Goal: Use online tool/utility: Use online tool/utility

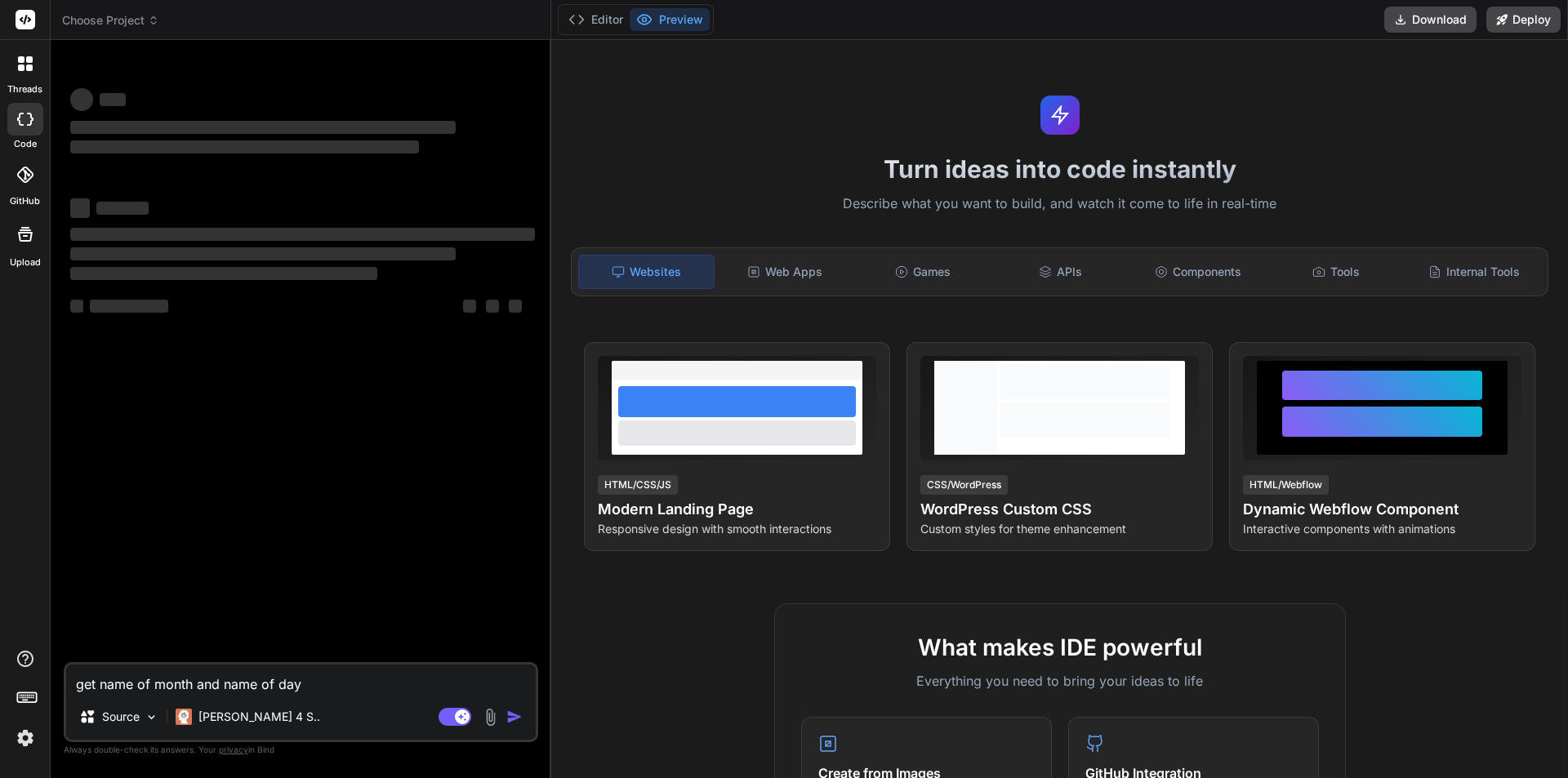
type textarea "x"
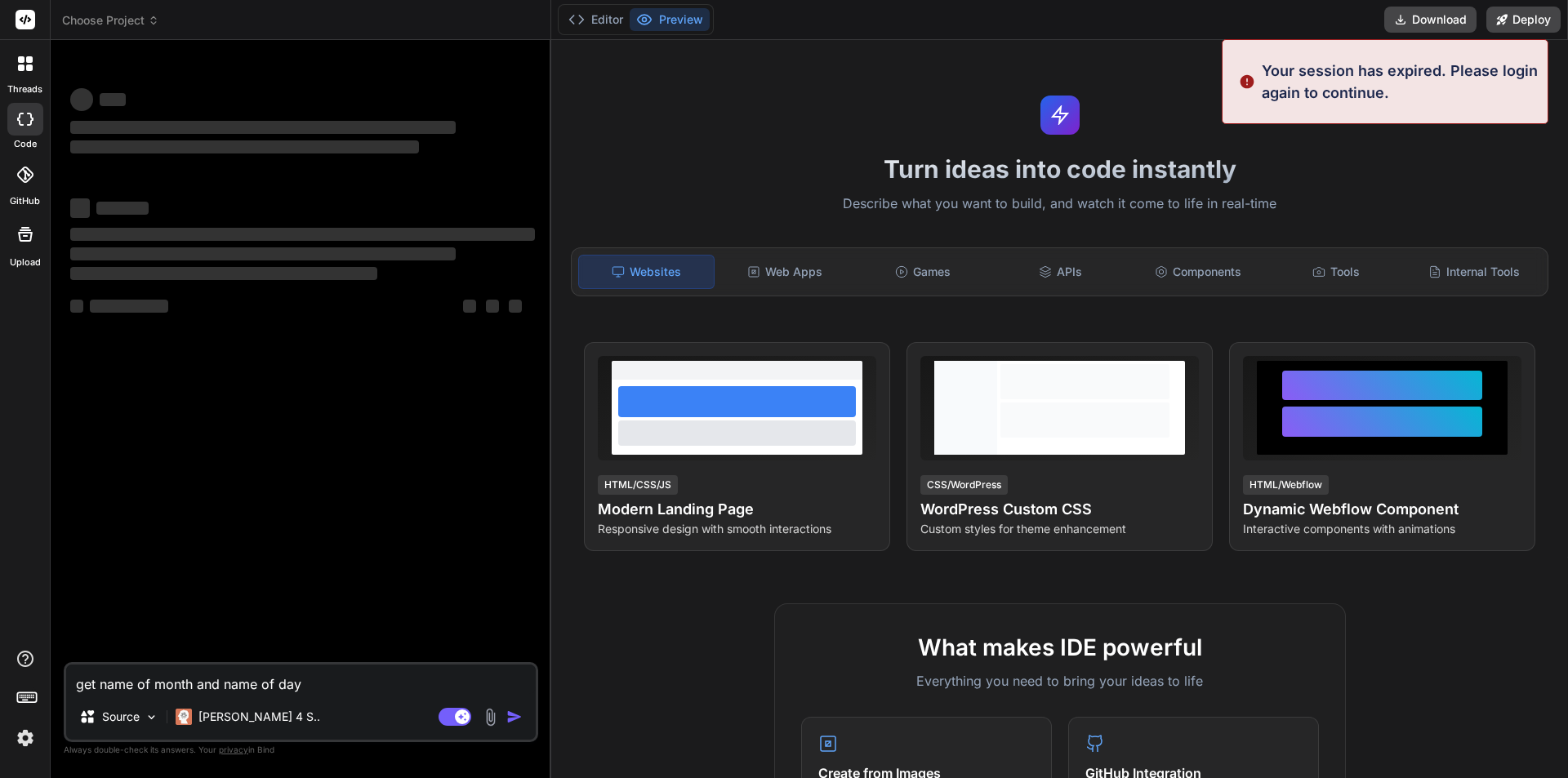
drag, startPoint x: 310, startPoint y: 684, endPoint x: 63, endPoint y: 672, distance: 247.3
click at [63, 672] on div "Bind AI Web Search Created with Pixso. Code Generator ‌ ‌ ‌ ‌ ‌ ‌ ‌ ‌ ‌ ‌ ‌ ‌ ‌…" at bounding box center [300, 409] width 500 height 737
type textarea "// Please take input and print output to standard input/output (stdin/stdout) /…"
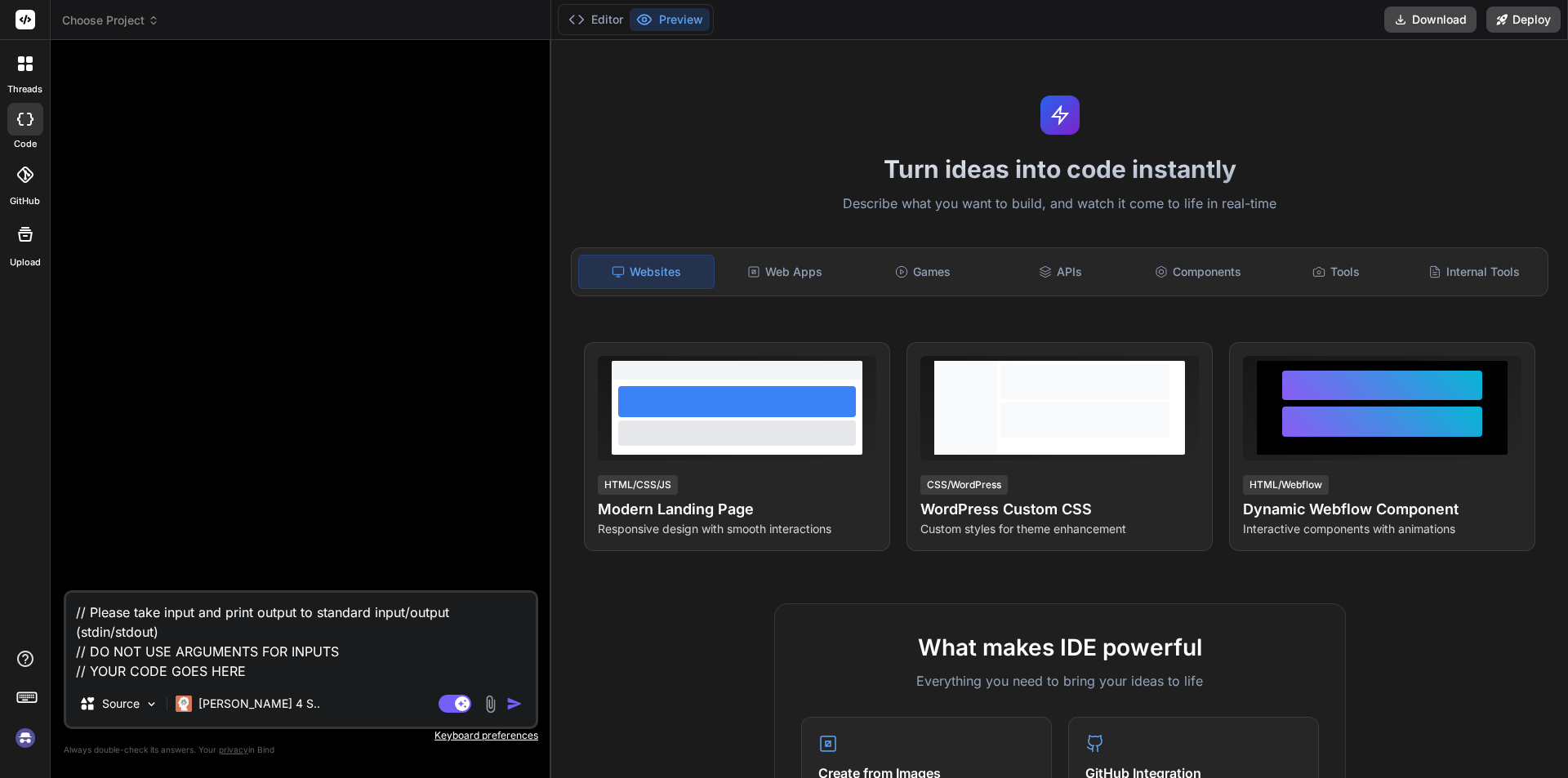
type textarea "x"
type textarea "// Please take input and print output to standard input/output (stdin/stdout) /…"
click at [519, 697] on img "button" at bounding box center [514, 703] width 16 height 16
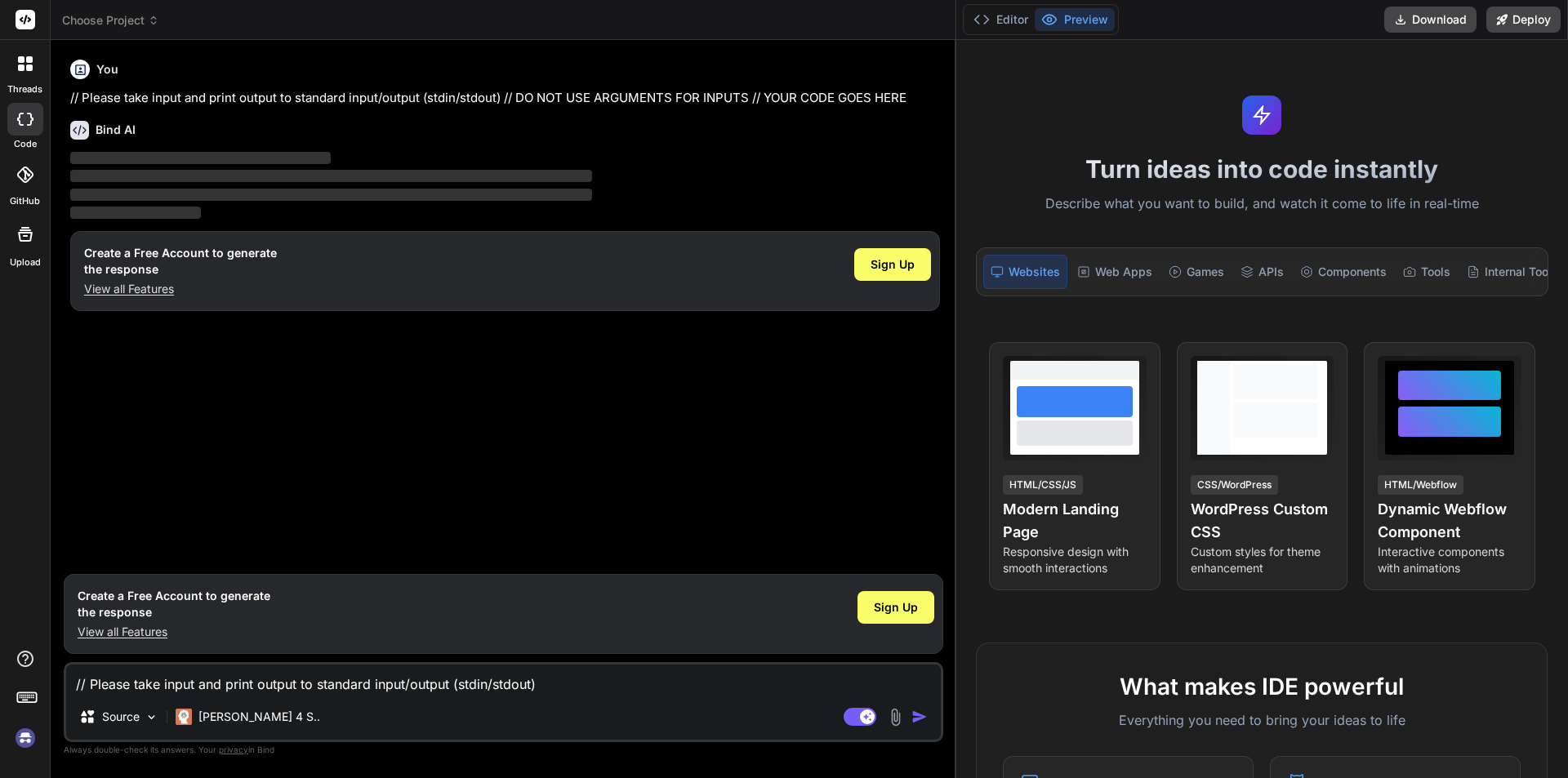
drag, startPoint x: 551, startPoint y: 42, endPoint x: 936, endPoint y: 87, distance: 387.6
click at [936, 87] on div "Bind AI Web Search Created with Pixso. Code Generator You // Please take input …" at bounding box center [503, 409] width 905 height 738
click at [912, 600] on span "Sign Up" at bounding box center [896, 607] width 44 height 16
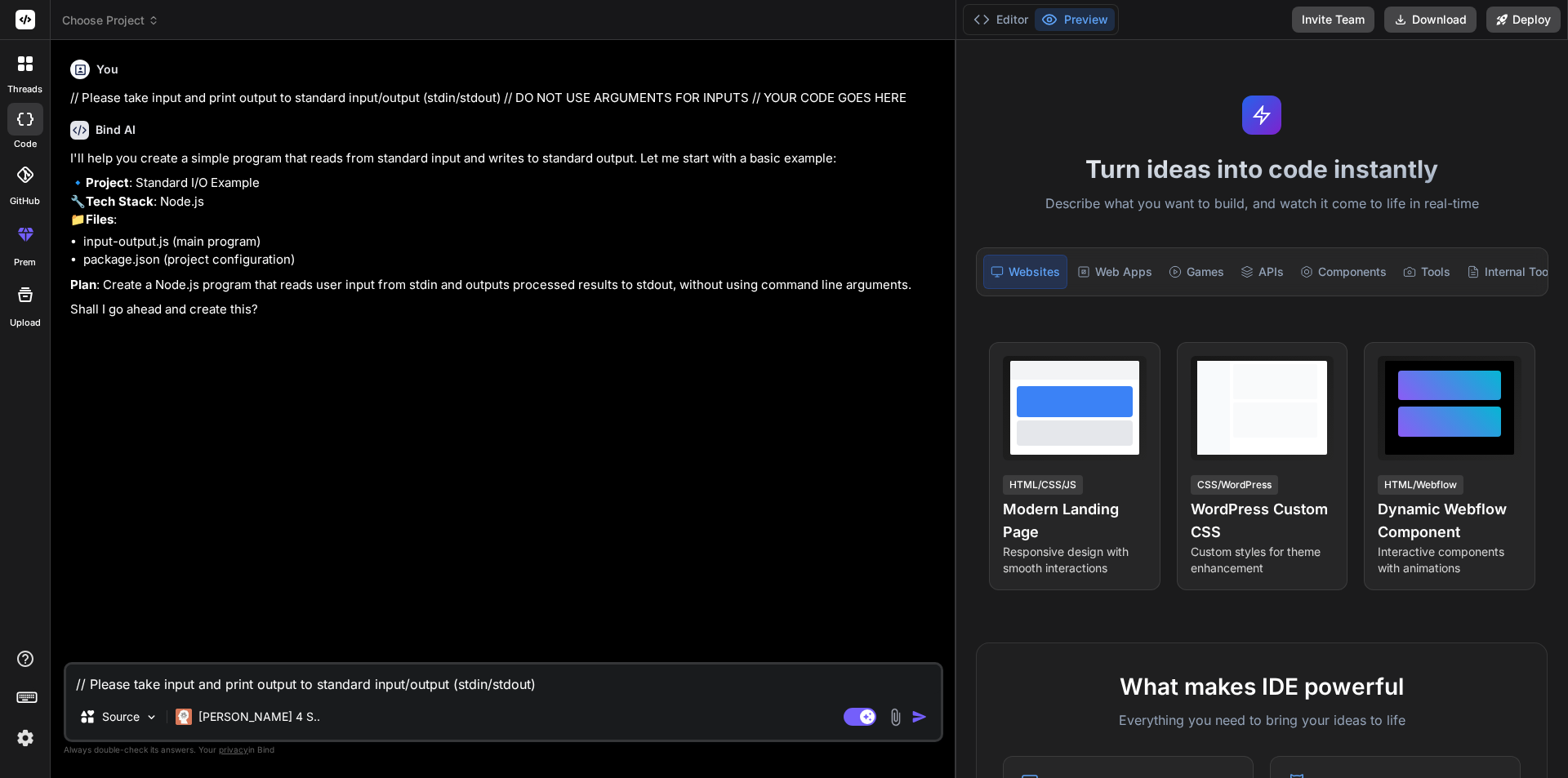
type textarea "x"
click at [236, 679] on textarea "// Please take input and print output to standard input/output (stdin/stdout) /…" at bounding box center [503, 680] width 875 height 29
paste textarea "// Please take input and print output to standard input/output (stdin/stdout) /…"
type textarea "// Please take input and print output to standard input/output (stdin/stdout) /…"
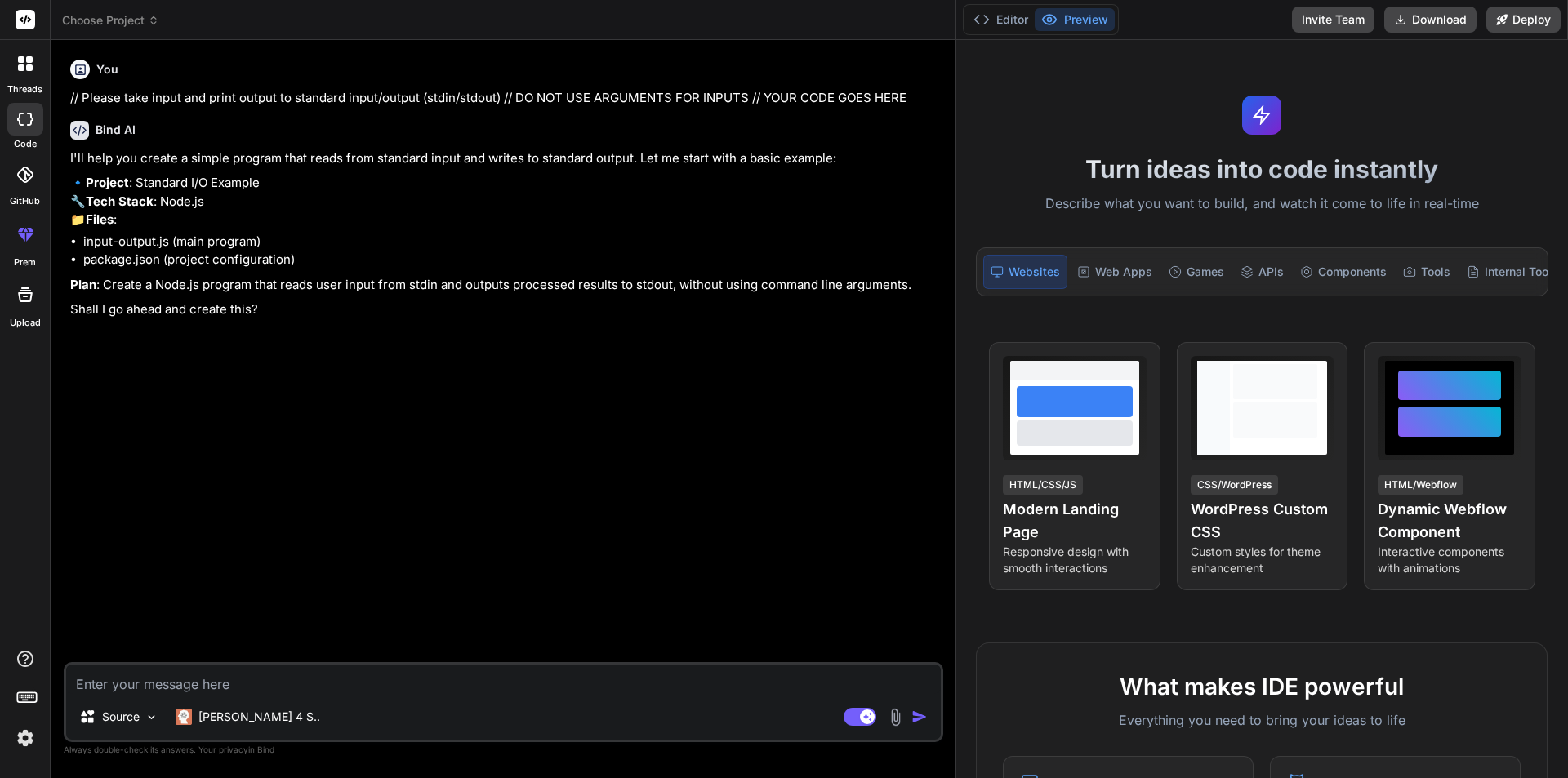
type textarea "x"
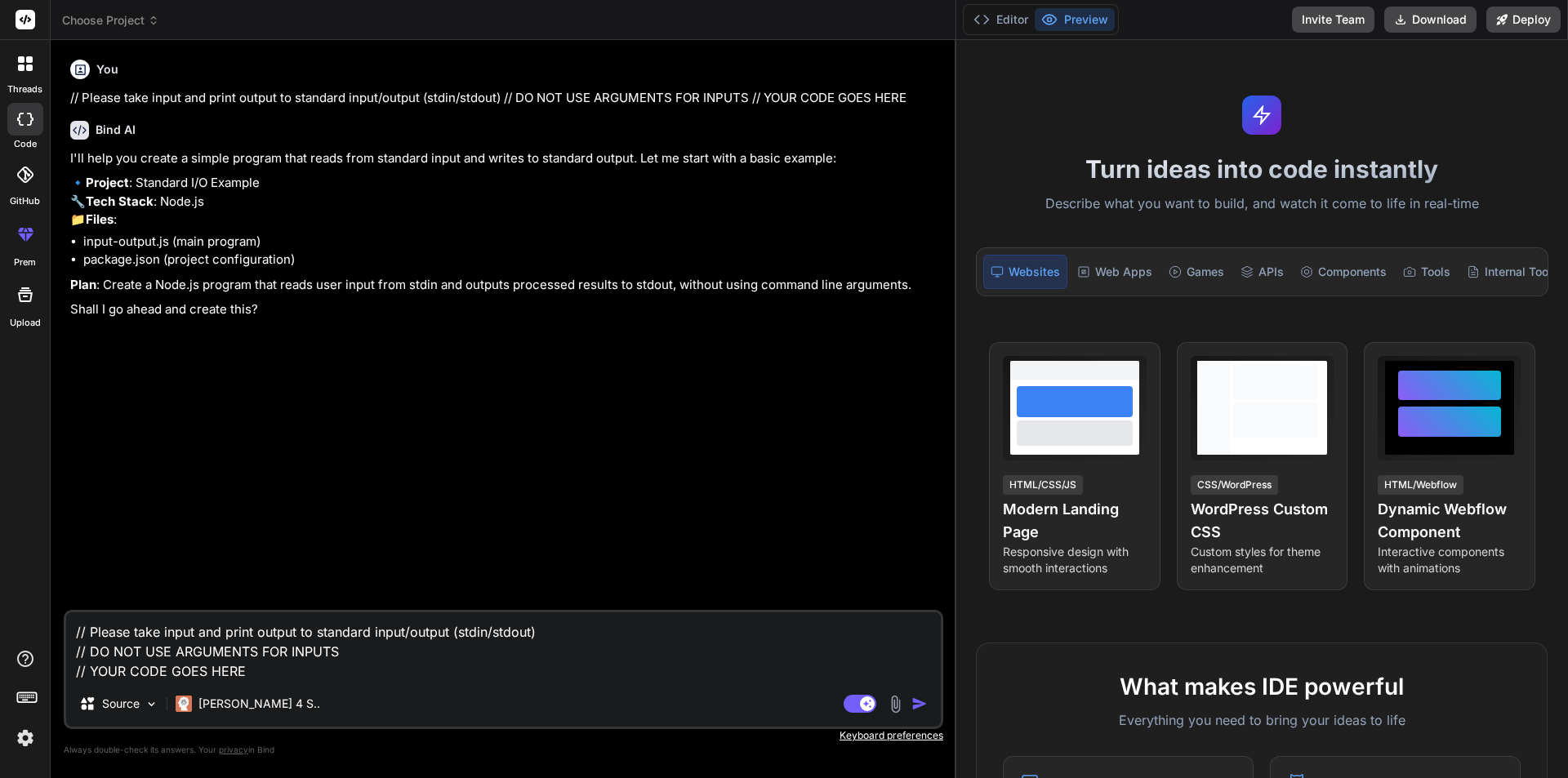
drag, startPoint x: 265, startPoint y: 672, endPoint x: 52, endPoint y: 626, distance: 217.9
click at [53, 626] on div "Bind AI Web Search Created with Pixso. Code Generator You // Please take input …" at bounding box center [503, 409] width 905 height 737
paste textarea "Given four positive integers A, B, C, D, determine if there’s a rectangle such …"
type textarea "Given four positive integers A, B, C, D, determine if there’s a rectangle such …"
type textarea "x"
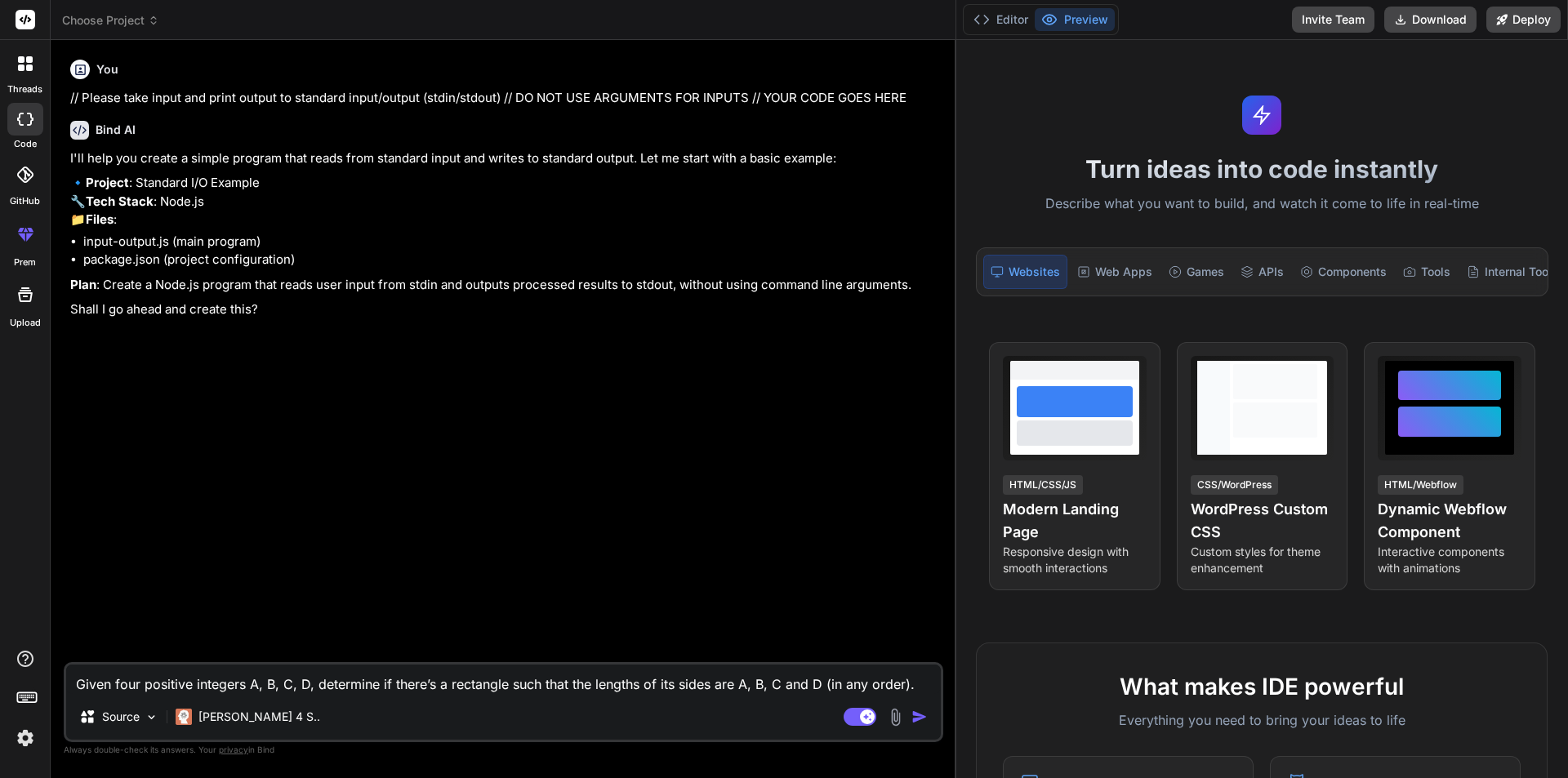
type textarea "Given four positive integers A, B, C, D, determine if there’s a rectangle such …"
click at [922, 718] on img "button" at bounding box center [919, 716] width 16 height 16
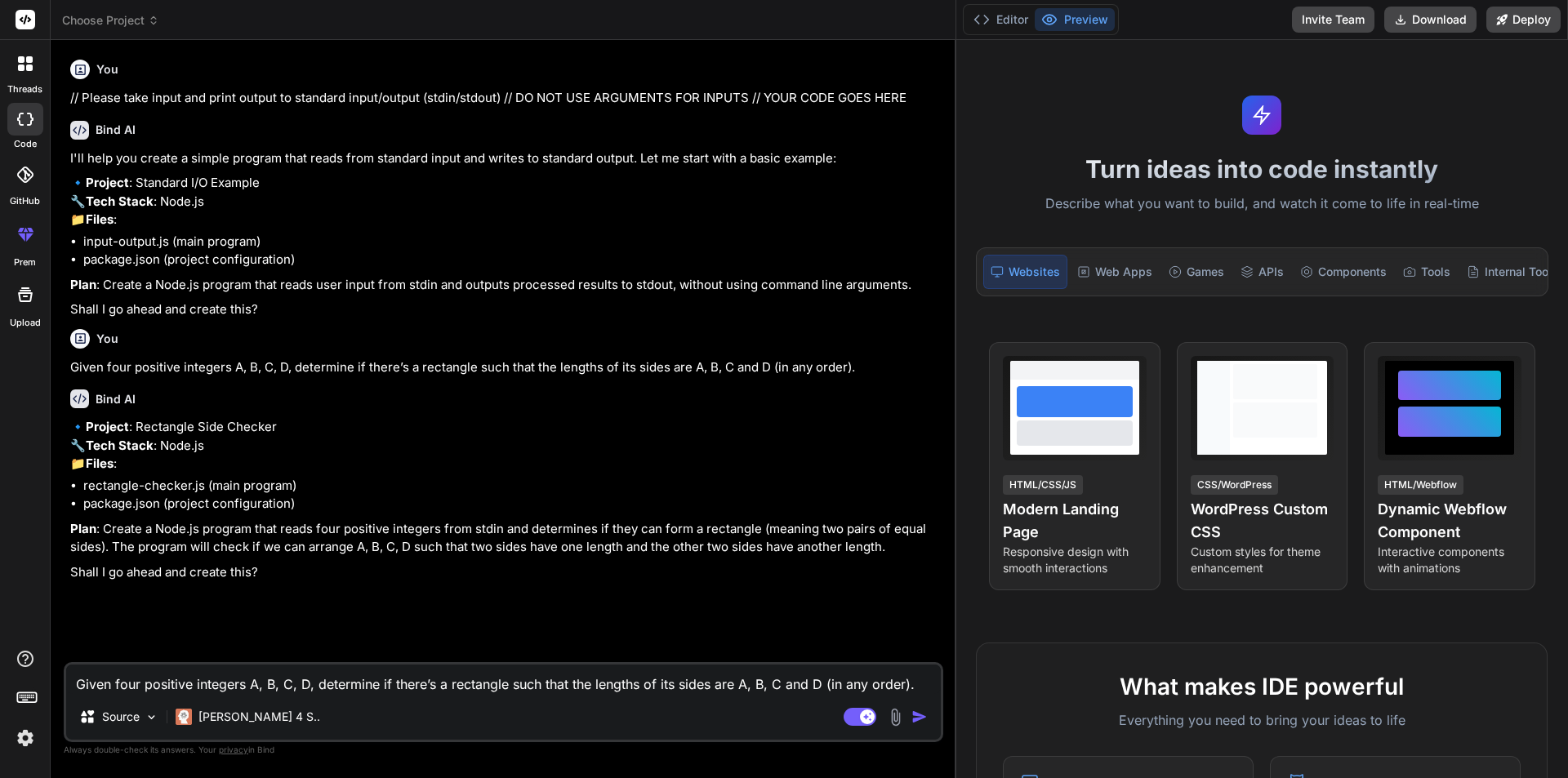
type textarea "x"
click at [348, 671] on textarea "Given four positive integers A, B, C, D, determine if there’s a rectangle such …" at bounding box center [503, 680] width 875 height 29
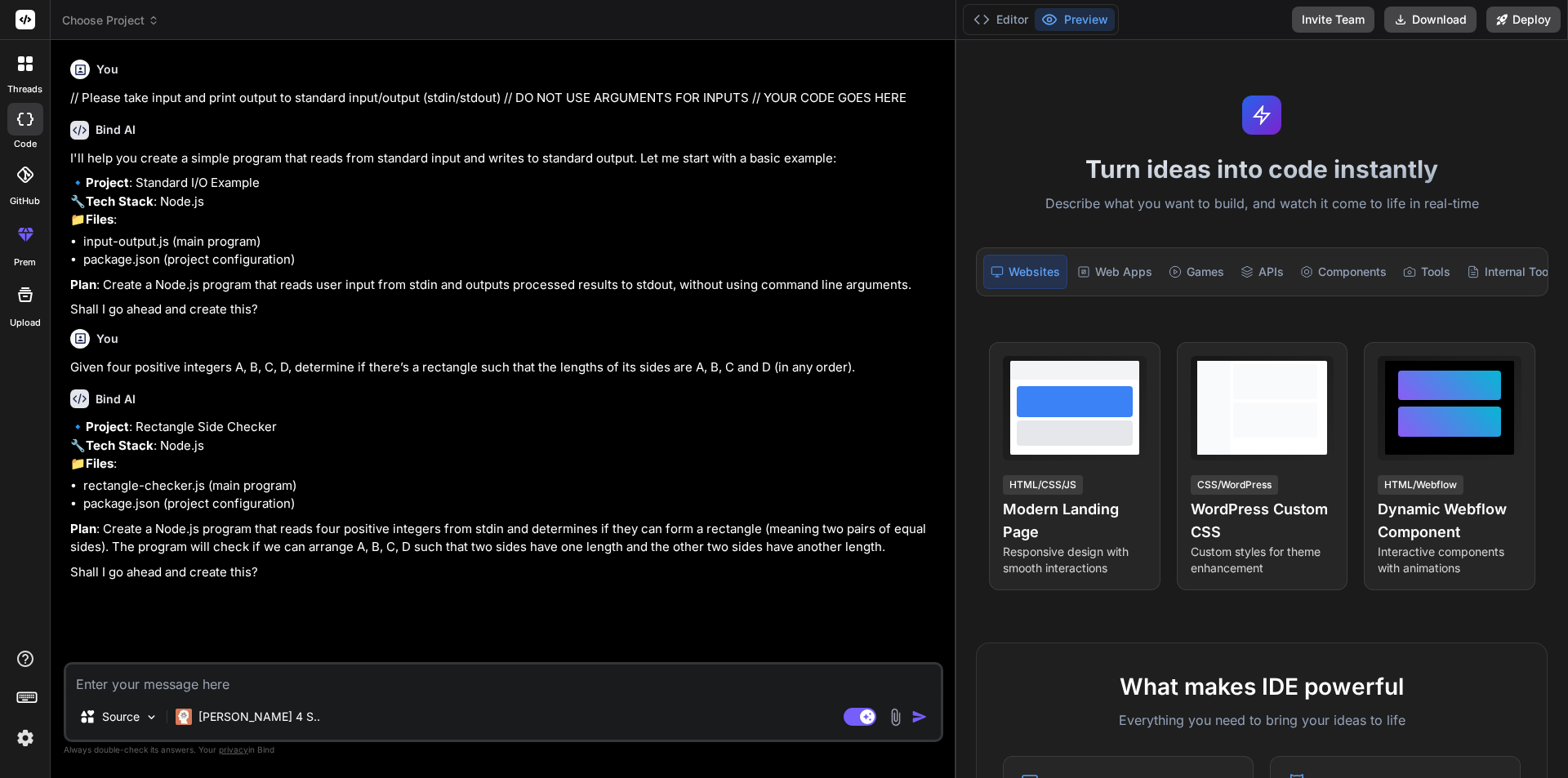
paste textarea "let item =(a,b)=>{a+b} let sum = item(12,12); console.log(sum);"
type textarea "let item =(a,b)=>{a+b} let sum = item(12,12); console.log(sum);"
type textarea "x"
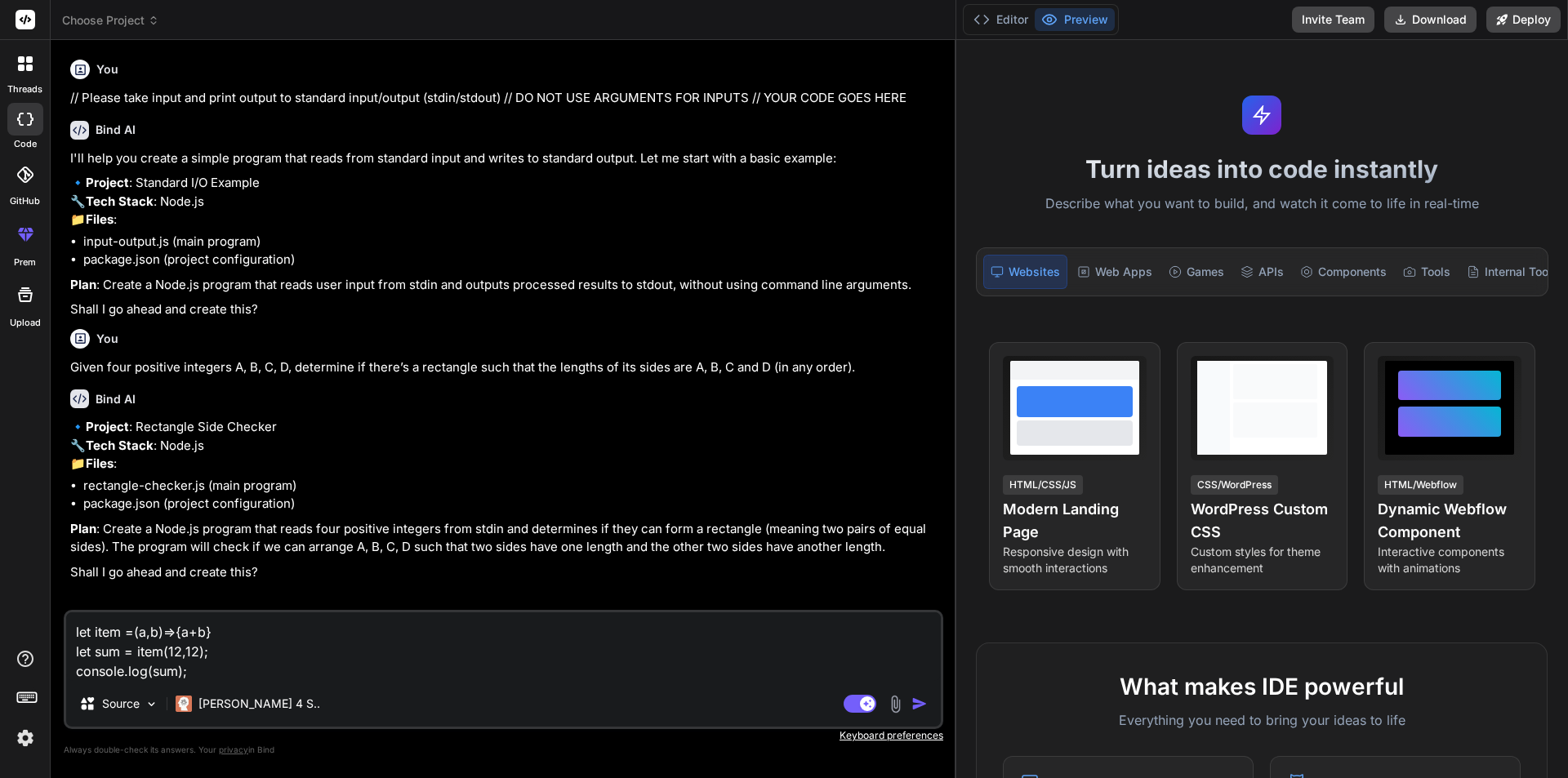
type textarea "let item =(a,b)=>{a+b} let sum = item(12,12); console.log(sum);"
type textarea "x"
type textarea "let item =(a,b)=>{a+b} let sum = item(12,12); console.log(sum); f"
type textarea "x"
type textarea "let item =(a,b)=>{a+b} let sum = item(12,12); console.log(sum); fi"
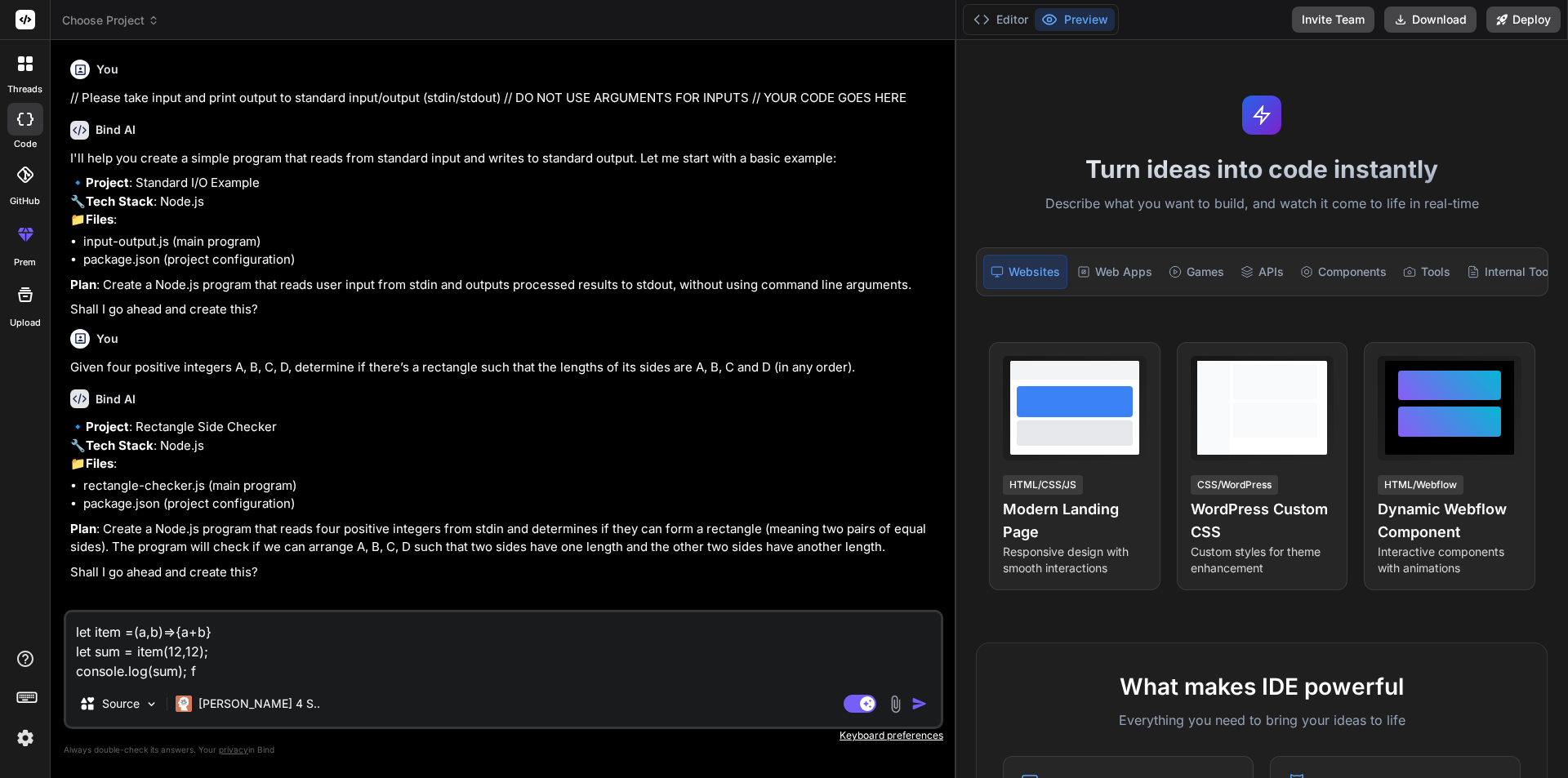
type textarea "x"
type textarea "let item =(a,b)=>{a+b} let sum = item(12,12); console.log(sum); fix"
type textarea "x"
type textarea "let item =(a,b)=>{a+b} let sum = item(12,12); console.log(sum); fix"
type textarea "x"
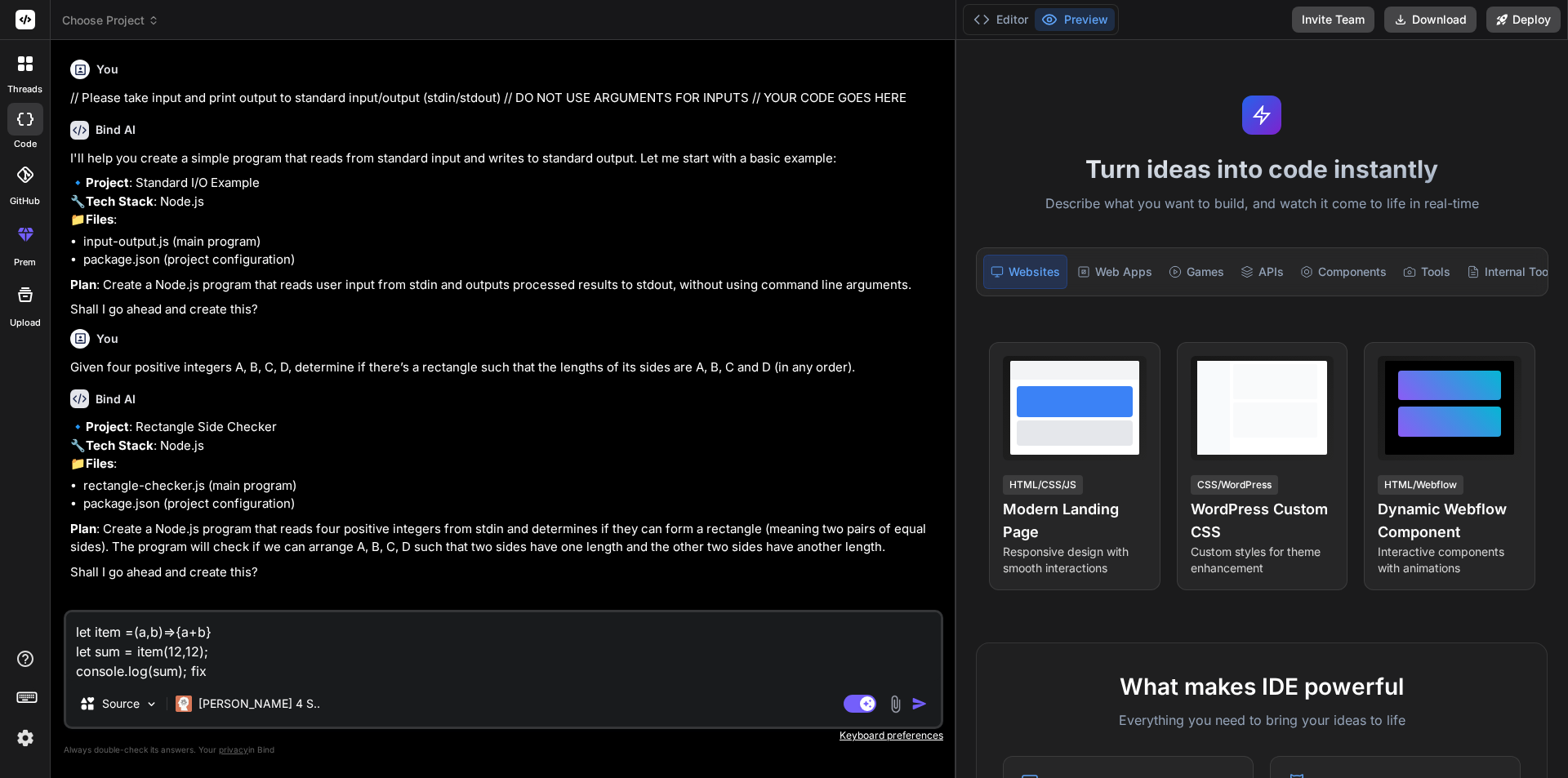
type textarea "let item =(a,b)=>{a+b} let sum = item(12,12); console.log(sum); fix t"
type textarea "x"
type textarea "let item =(a,b)=>{a+b} let sum = item(12,12); console.log(sum); fix th"
type textarea "x"
type textarea "let item =(a,b)=>{a+b} let sum = item(12,12); console.log(sum); fix thi"
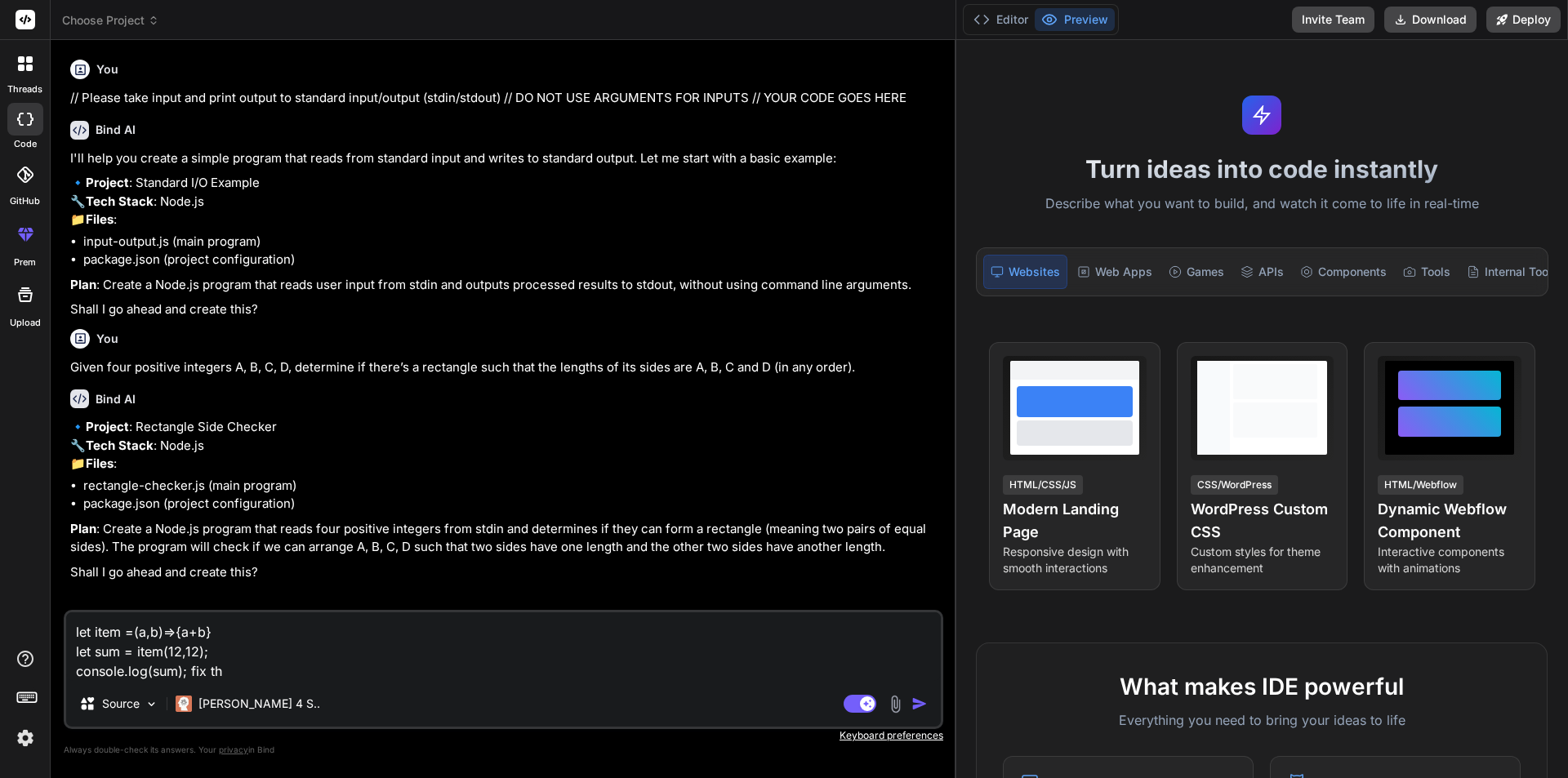
type textarea "x"
type textarea "let item =(a,b)=>{a+b} let sum = item(12,12); console.log(sum); fix this"
type textarea "x"
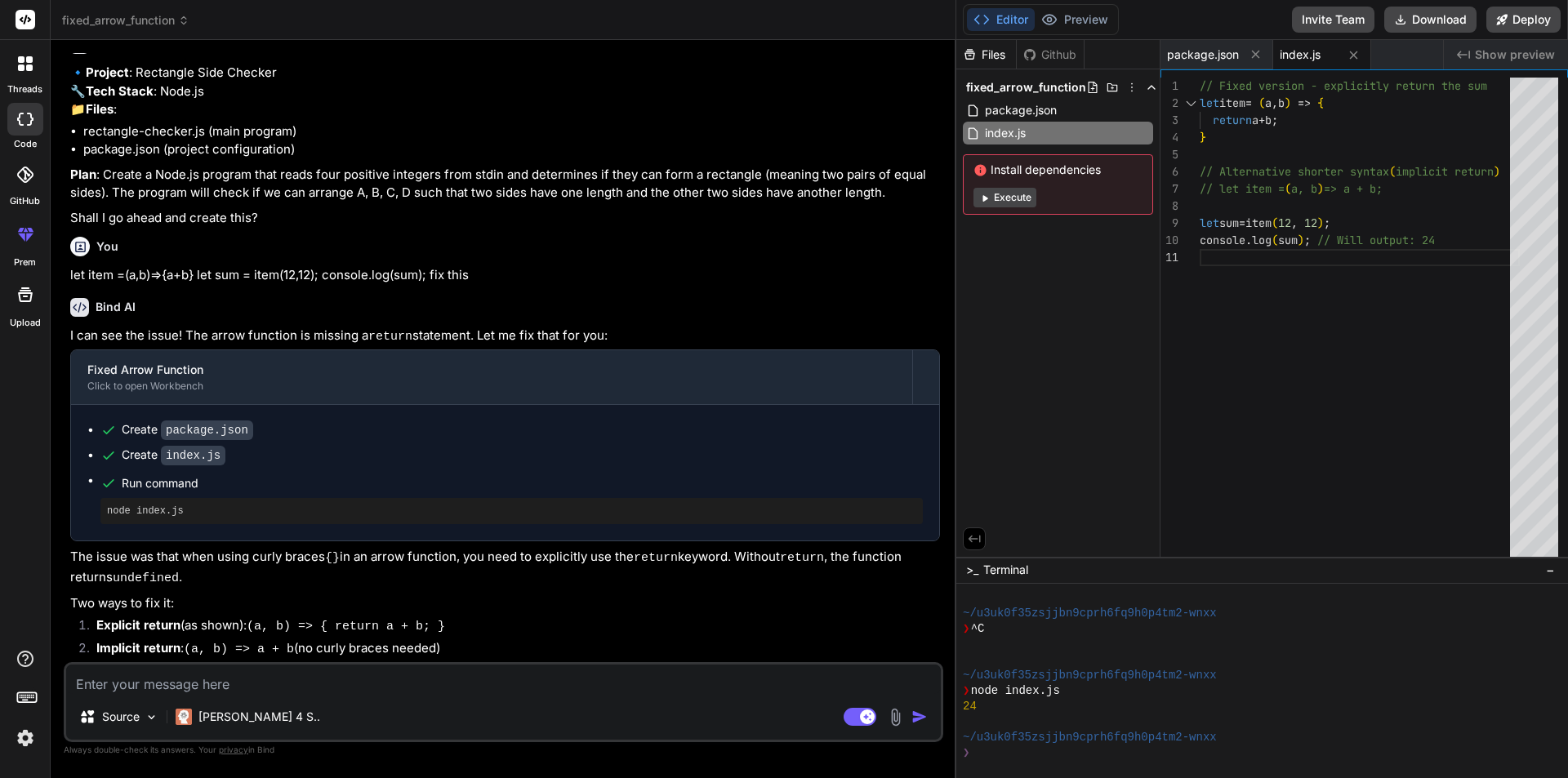
scroll to position [423, 0]
type textarea "x"
type textarea "// Fixed version - explicitly return the sum let item = (a, b) => { return a + …"
click at [1232, 126] on div "// Fixed version - explicitly return the sum let item = ( a , b ) => { return a…" at bounding box center [1359, 320] width 320 height 487
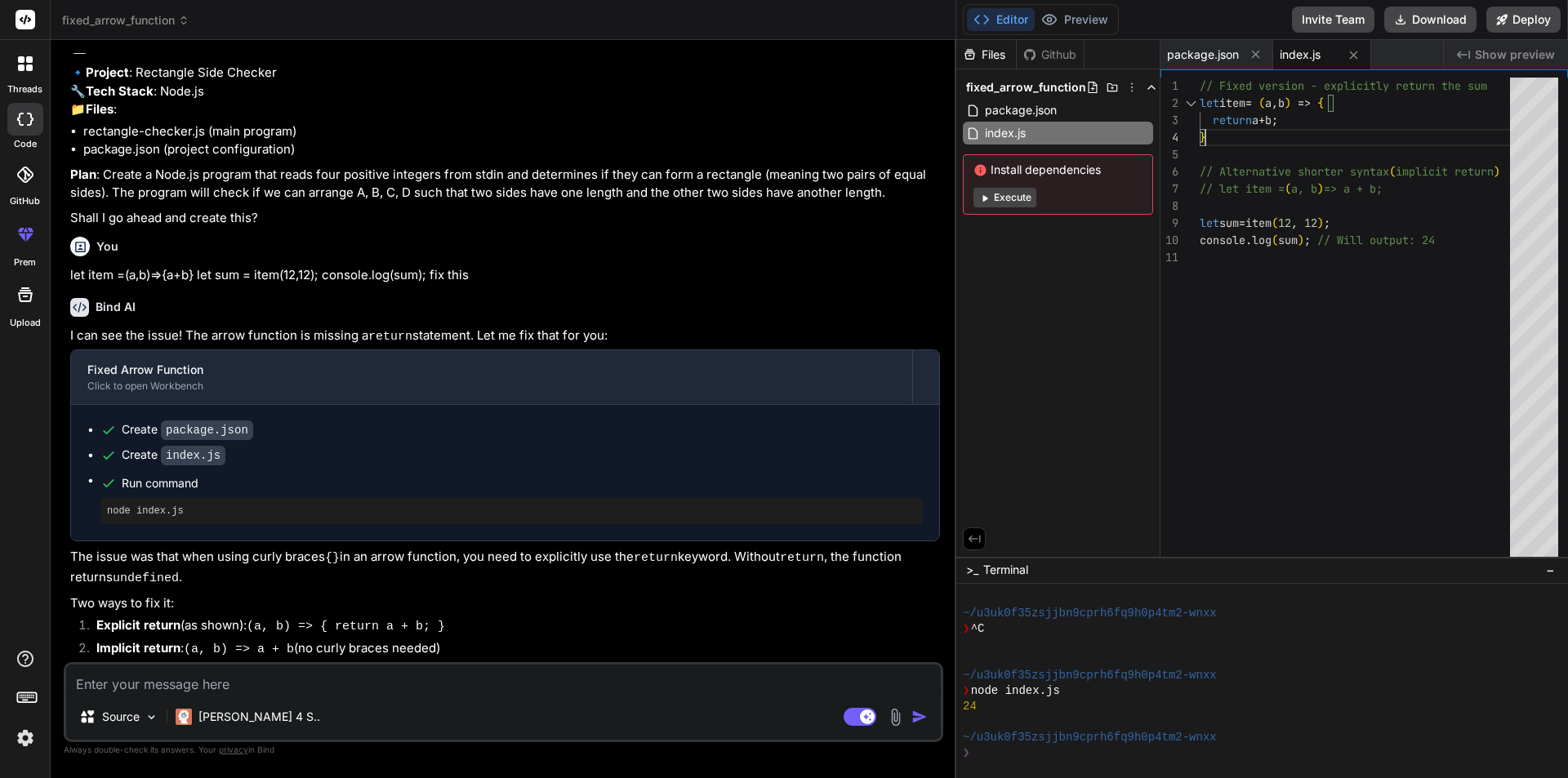
click at [1232, 126] on div "// Fixed version - explicitly return the sum let item = ( a , b ) => { return a…" at bounding box center [1359, 320] width 320 height 487
click at [1238, 113] on div "// Fixed version - explicitly return the sum let item = ( a , b ) => { return a…" at bounding box center [1359, 320] width 320 height 487
click at [1233, 121] on div "// Fixed version - explicitly return the sum let item = ( a , b ) => { return a…" at bounding box center [1359, 320] width 320 height 487
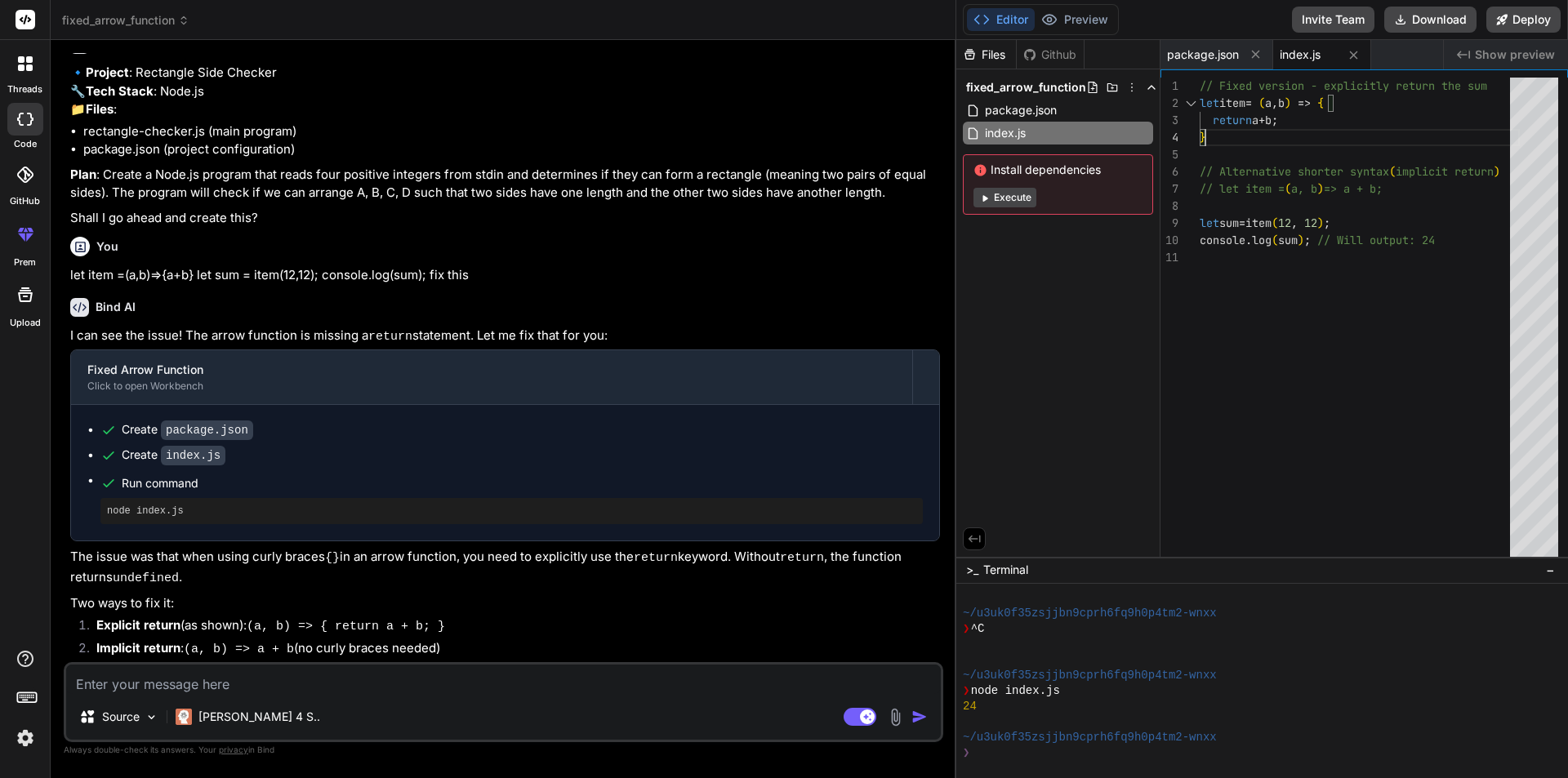
click at [1233, 121] on div "// Fixed version - explicitly return the sum let item = ( a , b ) => { return a…" at bounding box center [1359, 320] width 320 height 487
click at [1233, 119] on div "// Fixed version - explicitly return the sum let item = ( a , b ) => { return a…" at bounding box center [1359, 320] width 320 height 487
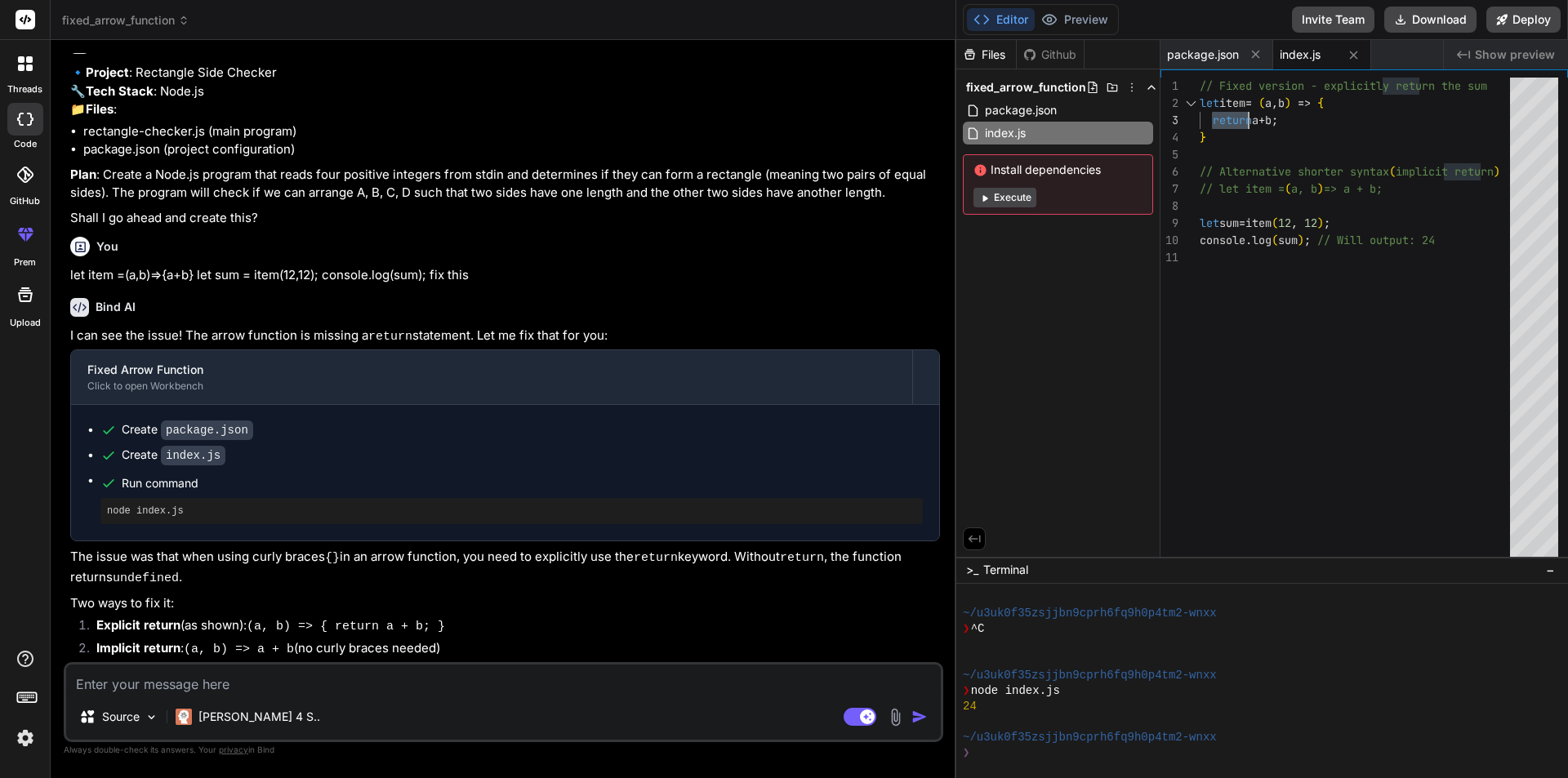
click at [390, 667] on textarea at bounding box center [503, 680] width 875 height 29
paste textarea "<?php function item(a,b){ return a+b; } item(12,12); ?>"
type textarea "<?php function item(a,b){ return a+b; } item(12,12); ?>"
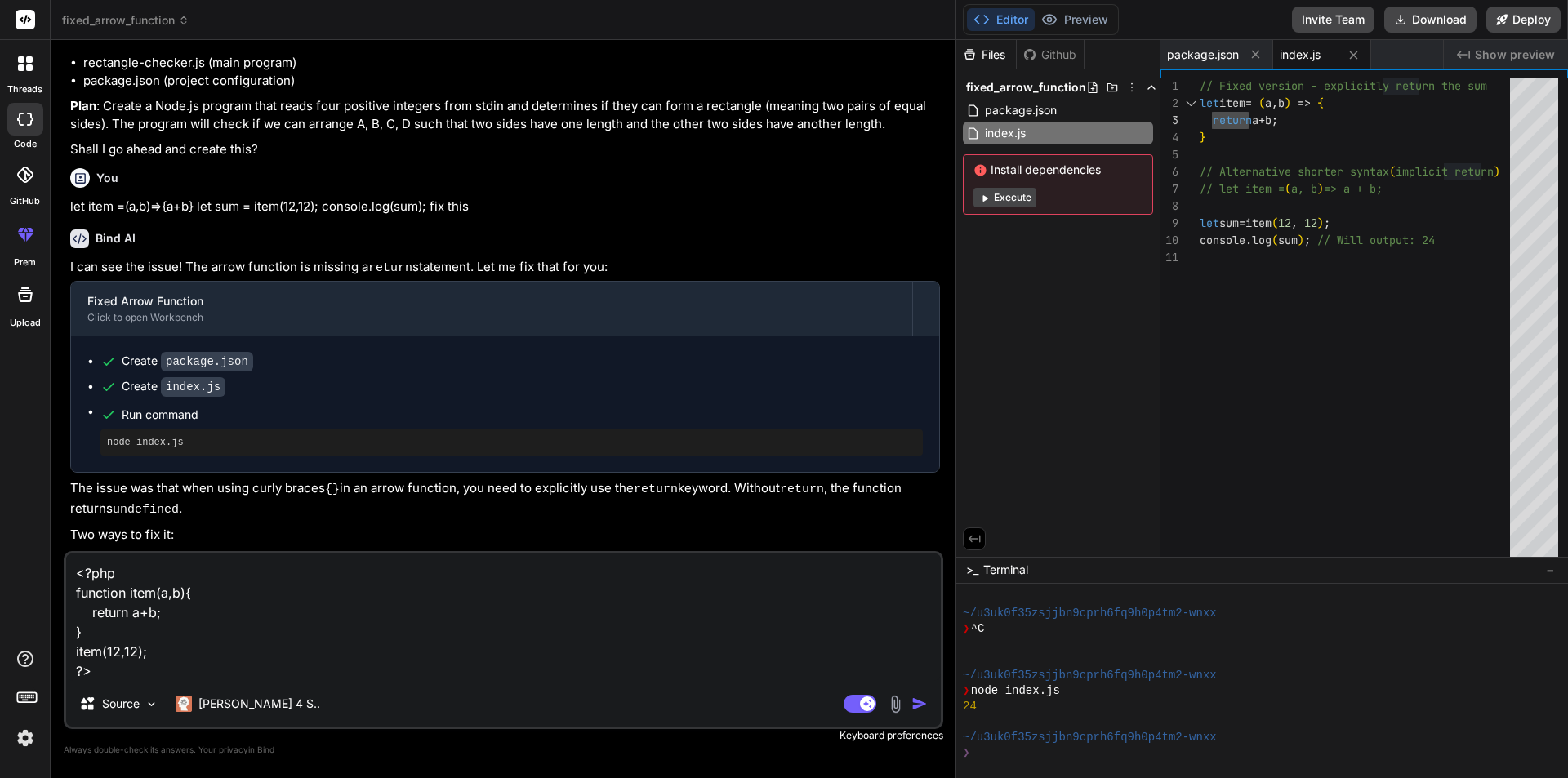
scroll to position [481, 0]
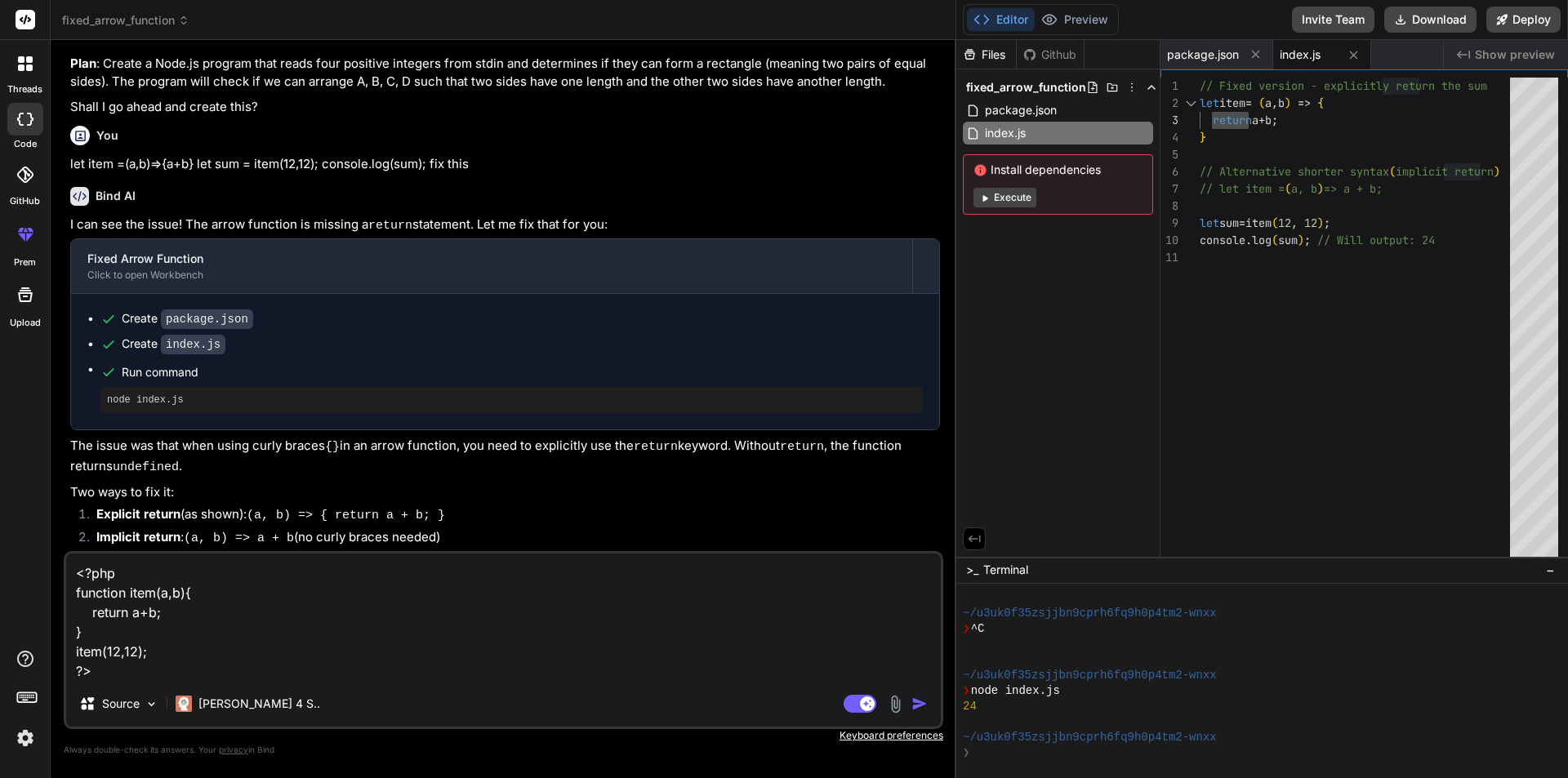
type textarea "x"
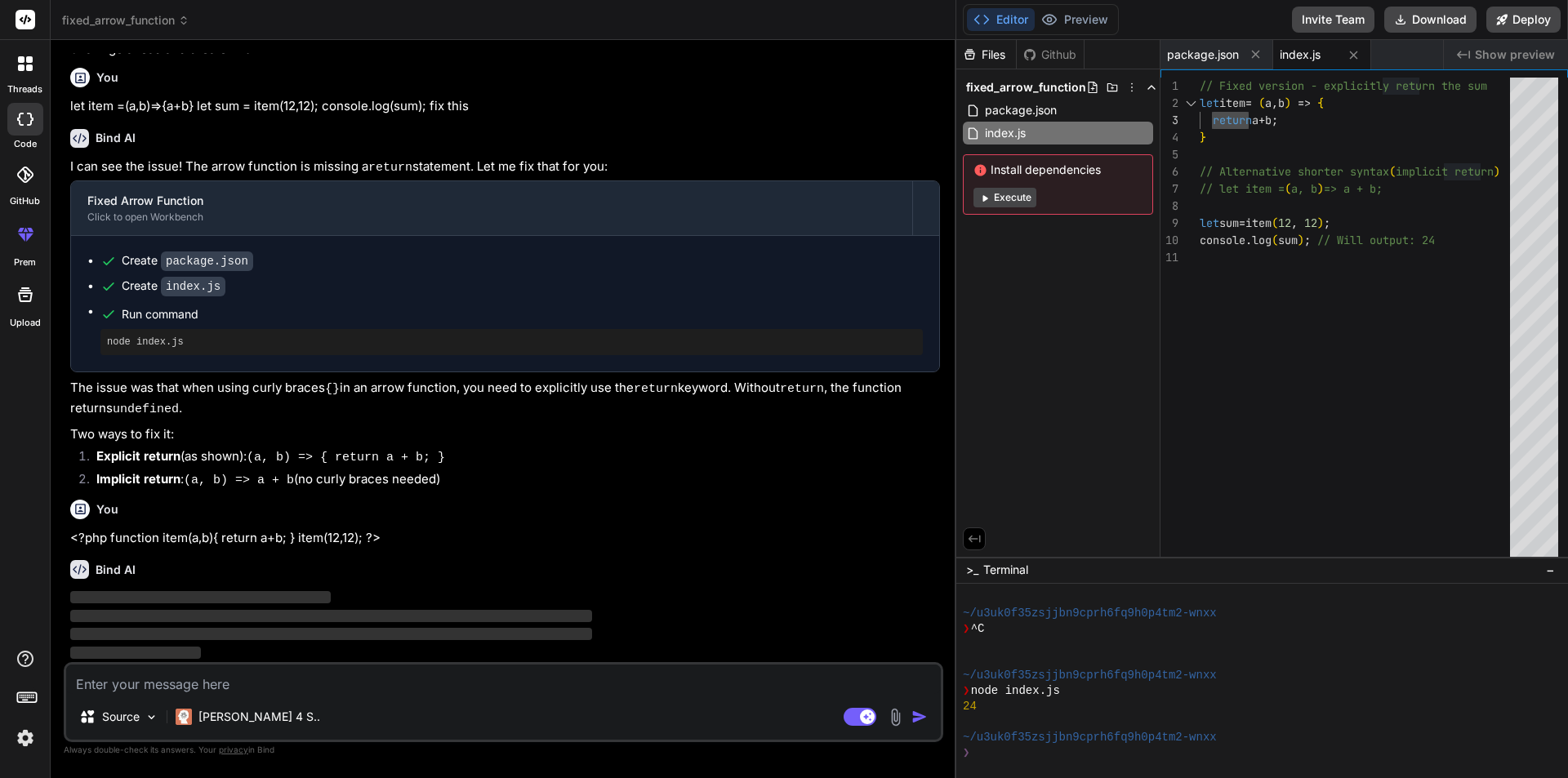
scroll to position [592, 0]
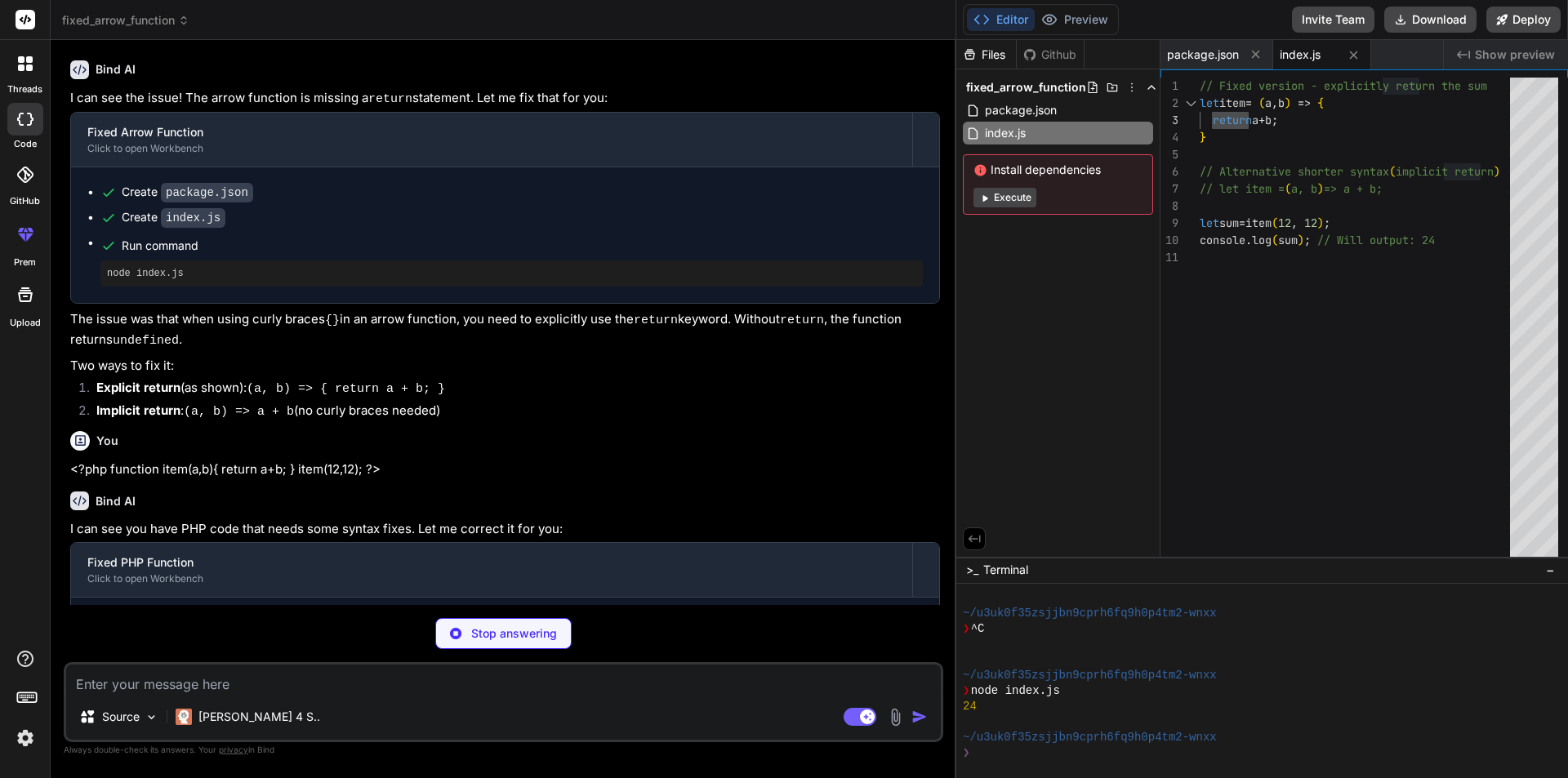
type textarea "x"
type textarea "<?php function item($a, $b) { return $a + $b; } $result = item(12, 12); echo $r…"
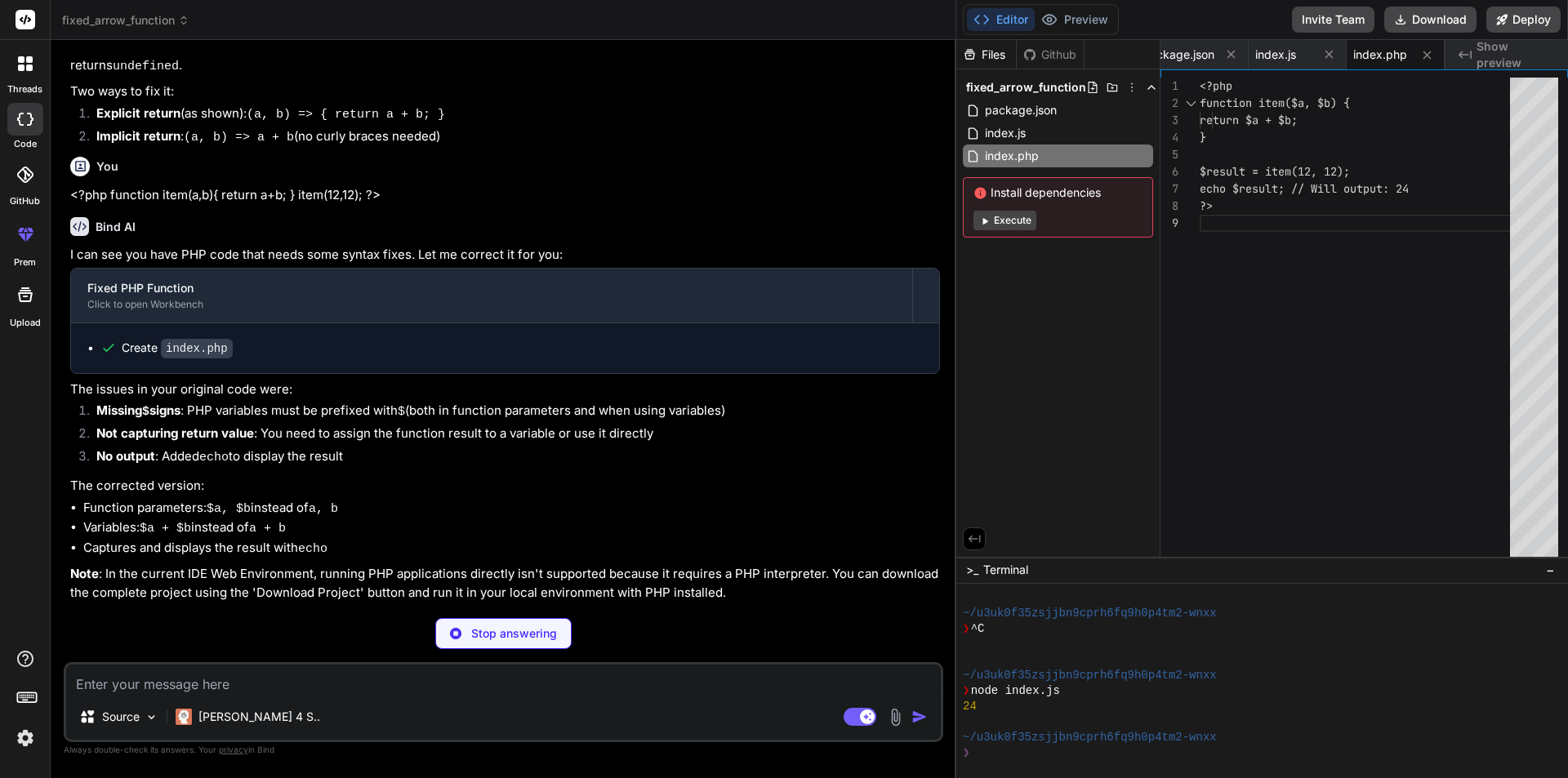
scroll to position [873, 0]
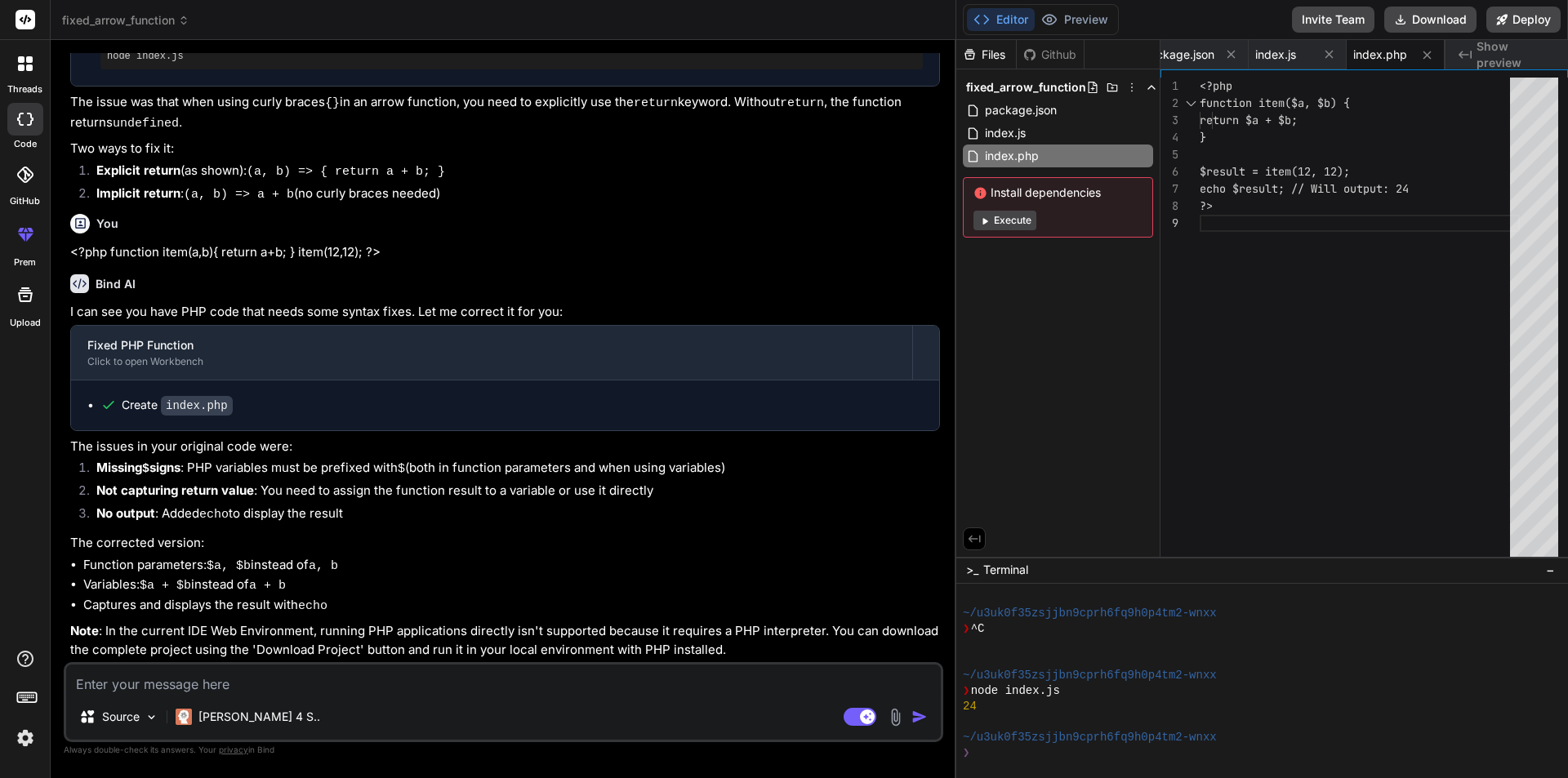
type textarea "x"
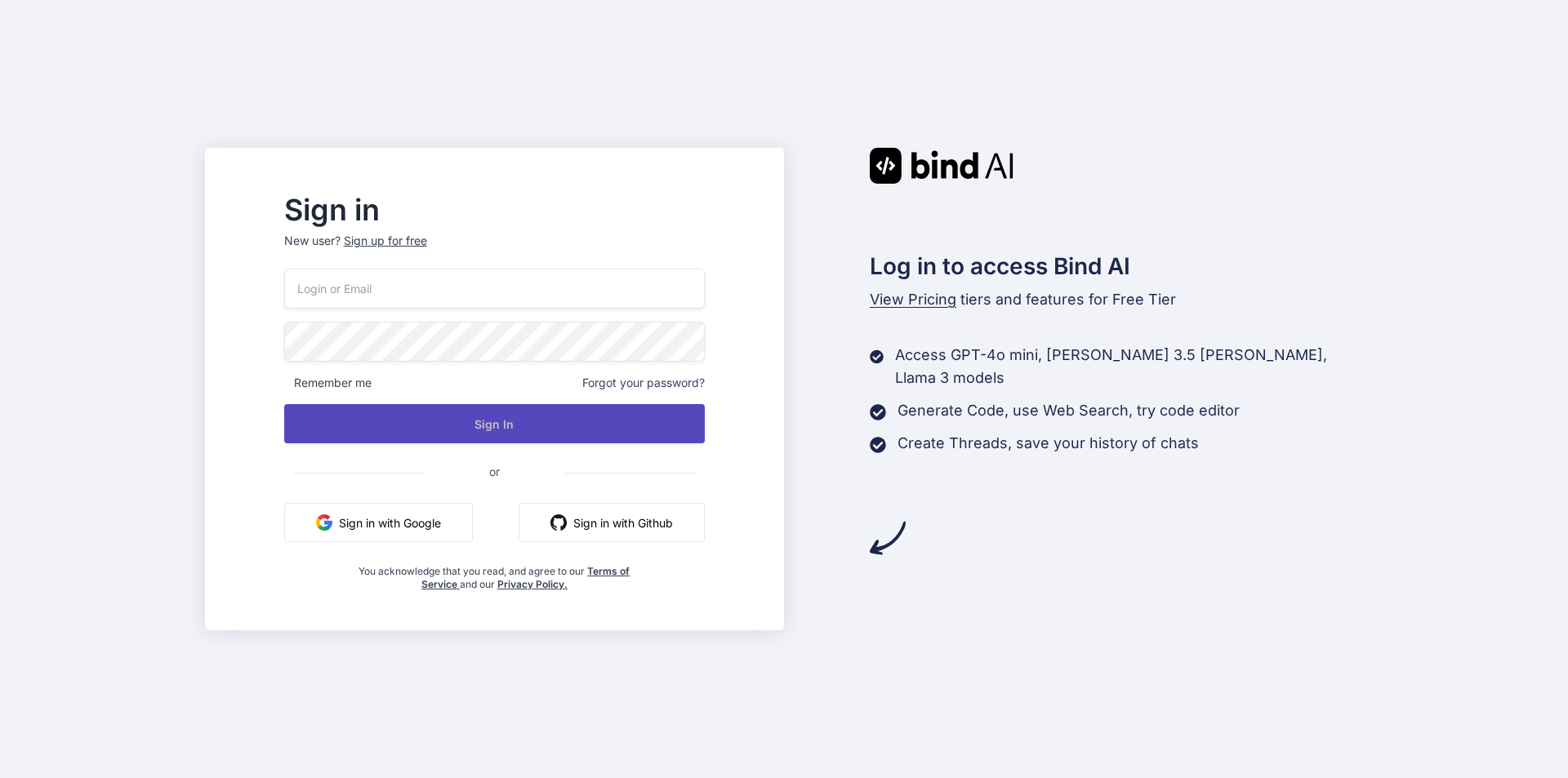
type input "[EMAIL_ADDRESS][DOMAIN_NAME]"
click at [527, 431] on button "Sign In" at bounding box center [494, 423] width 421 height 39
click at [525, 424] on button "Sign In" at bounding box center [494, 423] width 421 height 39
